Goal: Information Seeking & Learning: Learn about a topic

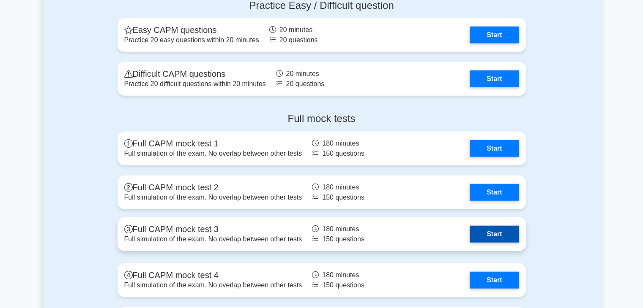
scroll to position [2155, 0]
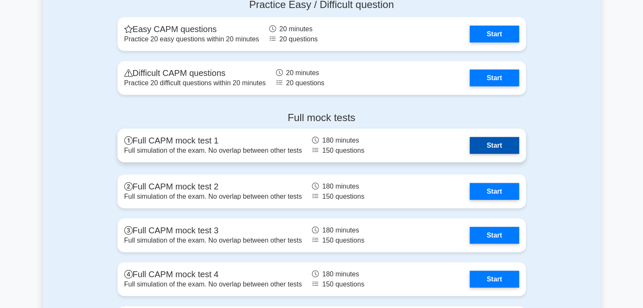
click at [501, 150] on link "Start" at bounding box center [493, 145] width 49 height 17
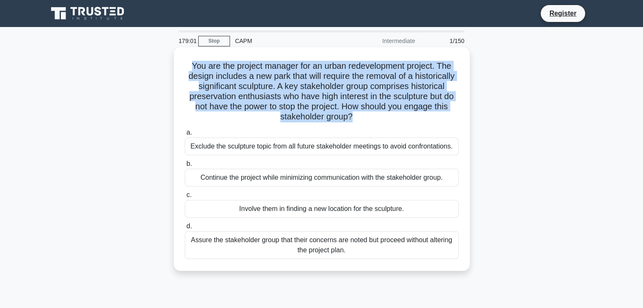
drag, startPoint x: 188, startPoint y: 66, endPoint x: 352, endPoint y: 116, distance: 172.0
click at [352, 116] on h5 "You are the project manager for an urban redevelopment project. The design incl…" at bounding box center [321, 92] width 275 height 62
copy h5 "You are the project manager for an urban redevelopment project. The design incl…"
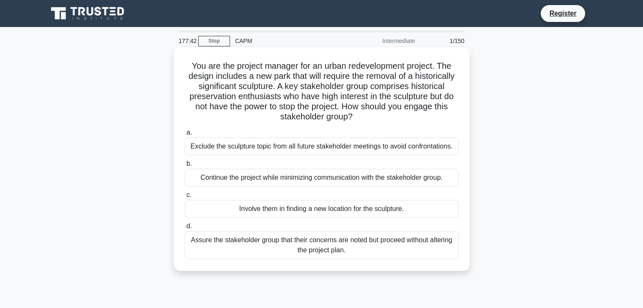
click at [289, 214] on div "Involve them in finding a new location for the sculpture." at bounding box center [322, 209] width 274 height 18
click at [185, 198] on input "c. Involve them in finding a new location for the sculpture." at bounding box center [185, 195] width 0 height 5
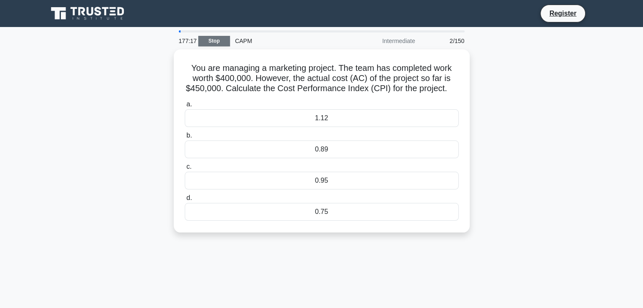
click at [213, 41] on link "Stop" at bounding box center [214, 41] width 32 height 11
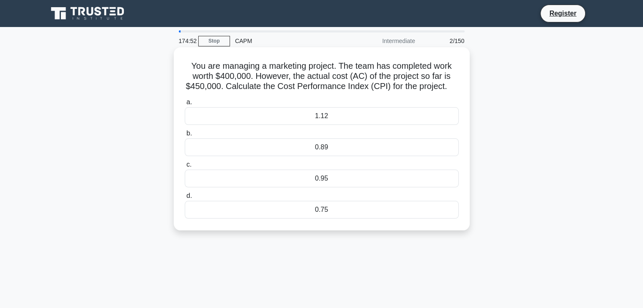
click at [376, 153] on div "0.89" at bounding box center [322, 148] width 274 height 18
click at [185, 136] on input "b. 0.89" at bounding box center [185, 133] width 0 height 5
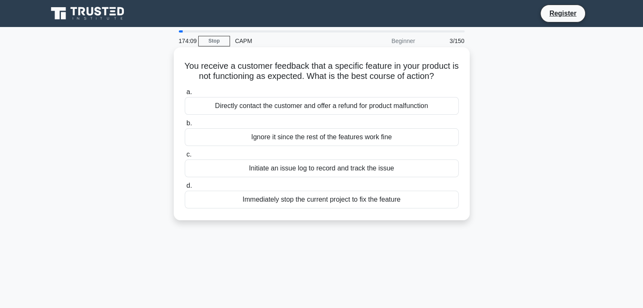
click at [326, 168] on div "Initiate an issue log to record and track the issue" at bounding box center [322, 169] width 274 height 18
click at [185, 158] on input "c. Initiate an issue log to record and track the issue" at bounding box center [185, 154] width 0 height 5
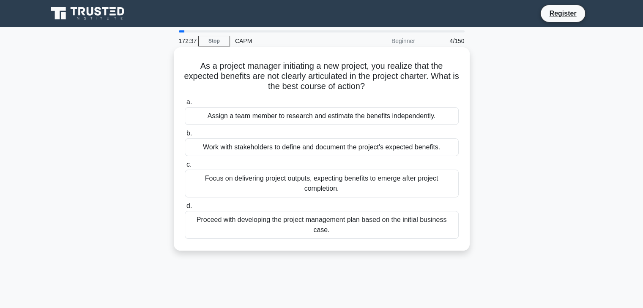
click at [248, 148] on div "Work with stakeholders to define and document the project's expected benefits." at bounding box center [322, 148] width 274 height 18
click at [185, 136] on input "b. Work with stakeholders to define and document the project's expected benefit…" at bounding box center [185, 133] width 0 height 5
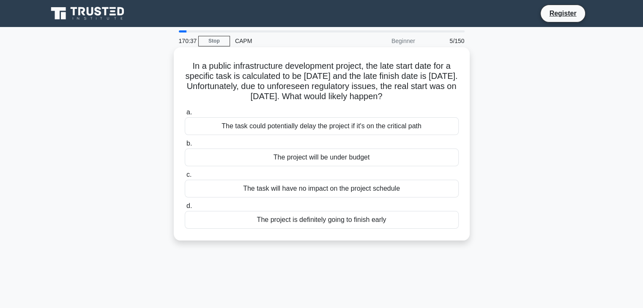
click at [367, 123] on div "The task could potentially delay the project if it's on the critical path" at bounding box center [322, 126] width 274 height 18
click at [185, 115] on input "a. The task could potentially delay the project if it's on the critical path" at bounding box center [185, 112] width 0 height 5
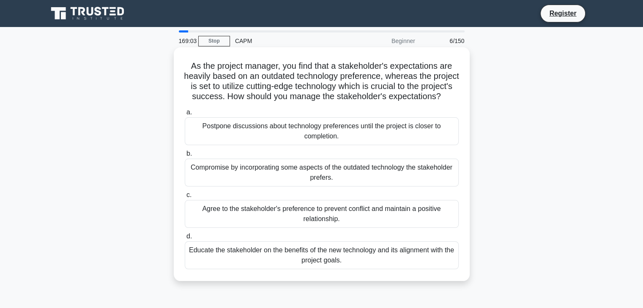
click at [267, 179] on div "Compromise by incorporating some aspects of the outdated technology the stakeho…" at bounding box center [322, 173] width 274 height 28
click at [185, 157] on input "b. Compromise by incorporating some aspects of the outdated technology the stak…" at bounding box center [185, 153] width 0 height 5
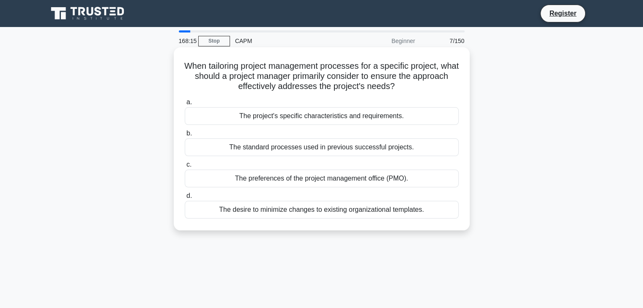
click at [293, 114] on div "The project's specific characteristics and requirements." at bounding box center [322, 116] width 274 height 18
click at [185, 105] on input "a. The project's specific characteristics and requirements." at bounding box center [185, 102] width 0 height 5
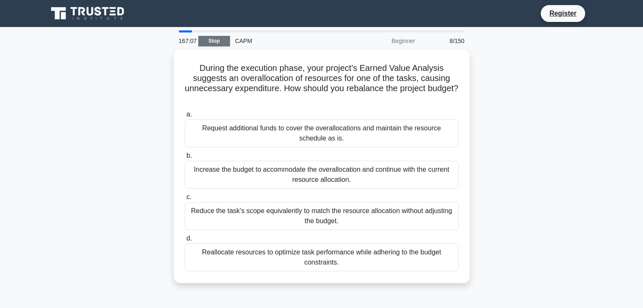
click at [211, 42] on link "Stop" at bounding box center [214, 41] width 32 height 11
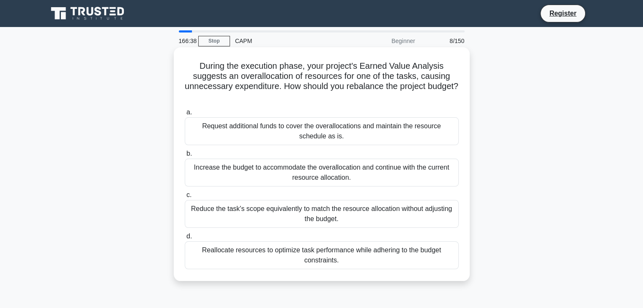
click at [328, 252] on div "Reallocate resources to optimize task performance while adhering to the budget …" at bounding box center [322, 256] width 274 height 28
click at [185, 240] on input "d. Reallocate resources to optimize task performance while adhering to the budg…" at bounding box center [185, 236] width 0 height 5
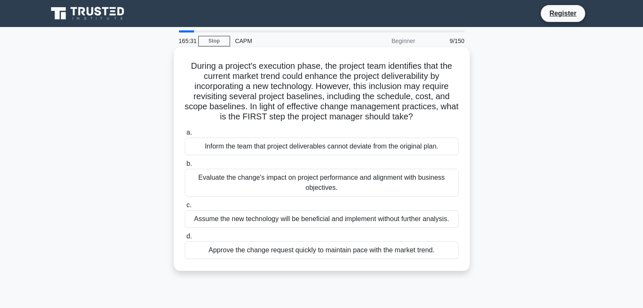
click at [341, 183] on div "Evaluate the change's impact on project performance and alignment with business…" at bounding box center [322, 183] width 274 height 28
click at [185, 167] on input "b. Evaluate the change's impact on project performance and alignment with busin…" at bounding box center [185, 163] width 0 height 5
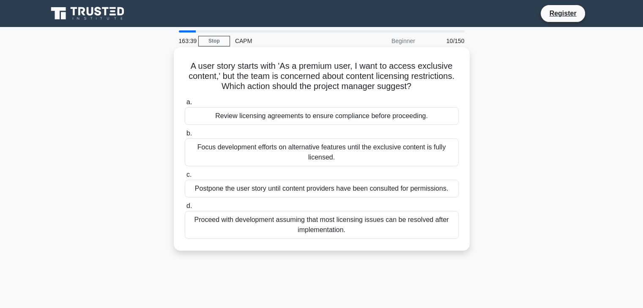
click at [264, 115] on div "Review licensing agreements to ensure compliance before proceeding." at bounding box center [322, 116] width 274 height 18
click at [185, 105] on input "a. Review licensing agreements to ensure compliance before proceeding." at bounding box center [185, 102] width 0 height 5
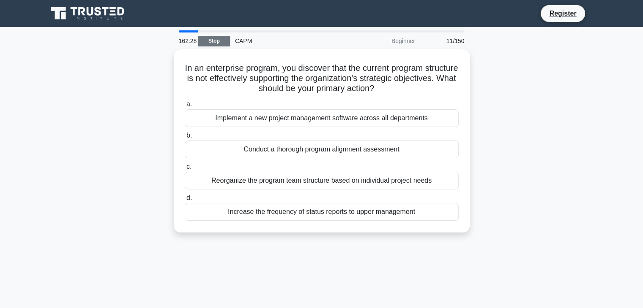
click at [215, 41] on link "Stop" at bounding box center [214, 41] width 32 height 11
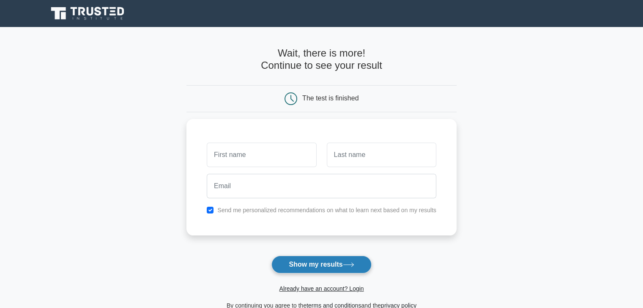
click at [323, 262] on button "Show my results" at bounding box center [321, 265] width 100 height 18
